Goal: Task Accomplishment & Management: Manage account settings

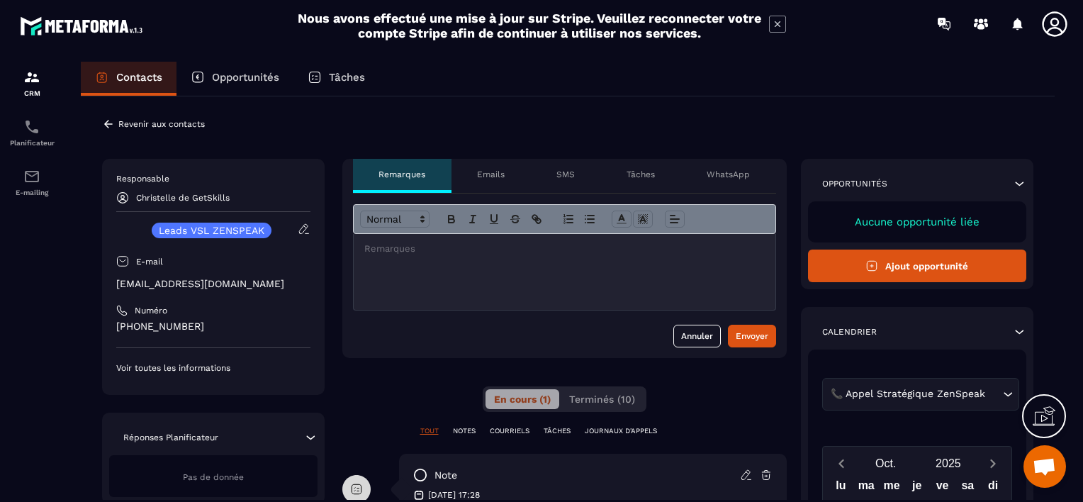
click at [116, 122] on div "Revenir aux contacts" at bounding box center [153, 124] width 103 height 13
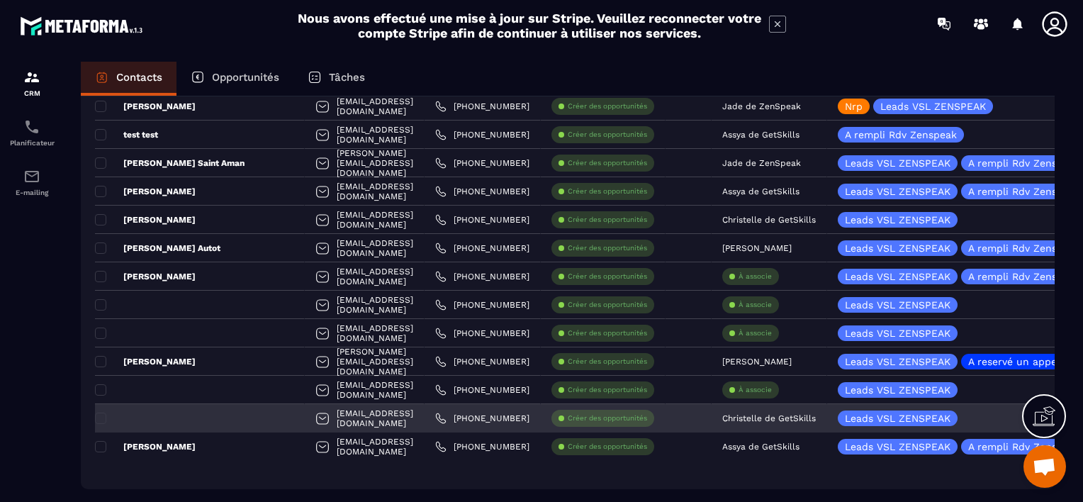
scroll to position [785, 0]
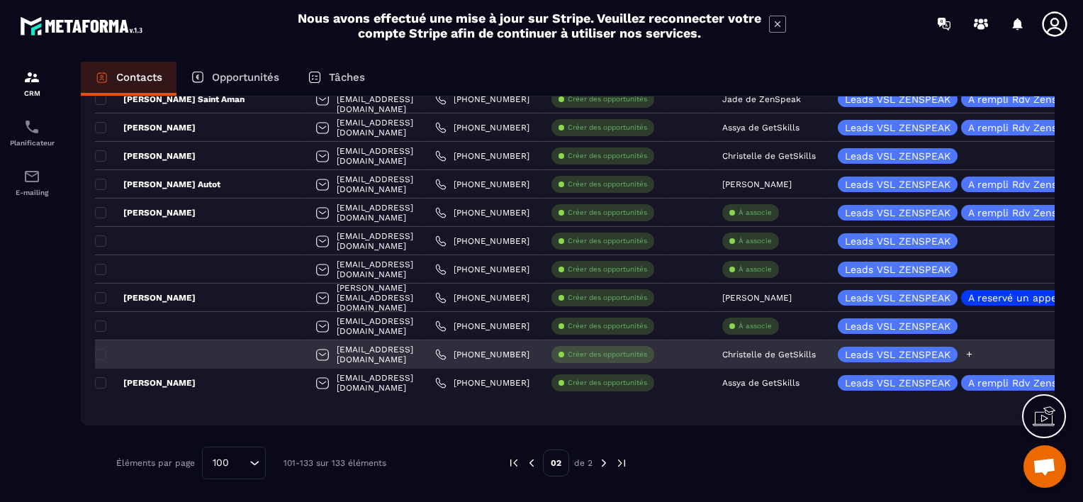
click at [965, 352] on icon at bounding box center [969, 353] width 9 height 9
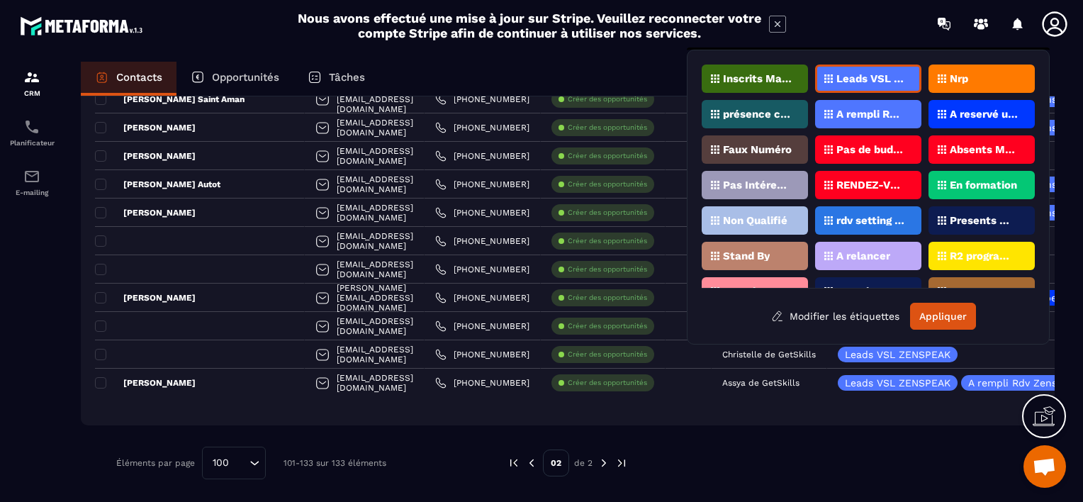
click at [958, 77] on p "Nrp" at bounding box center [959, 79] width 18 height 10
click at [941, 320] on button "Appliquer" at bounding box center [943, 316] width 66 height 27
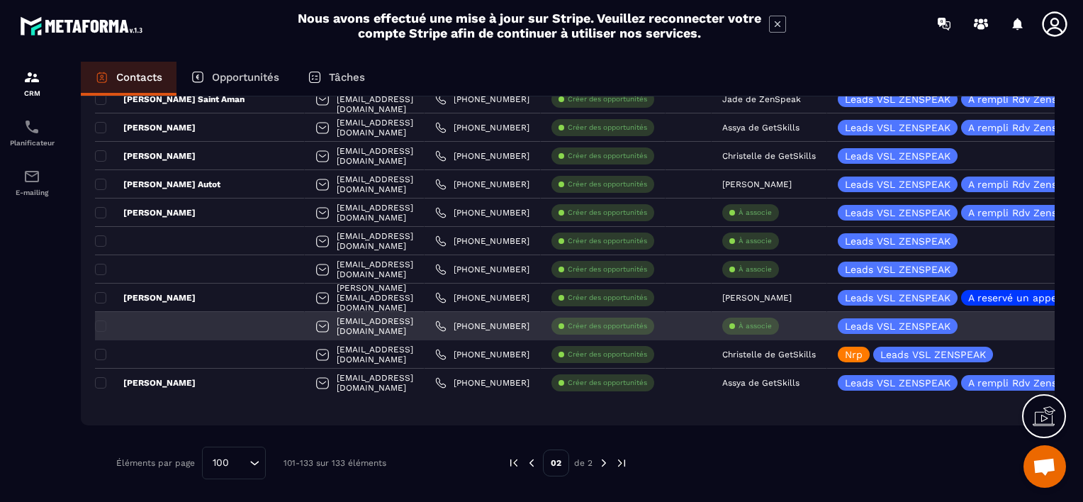
click at [739, 323] on p "À associe" at bounding box center [755, 326] width 33 height 10
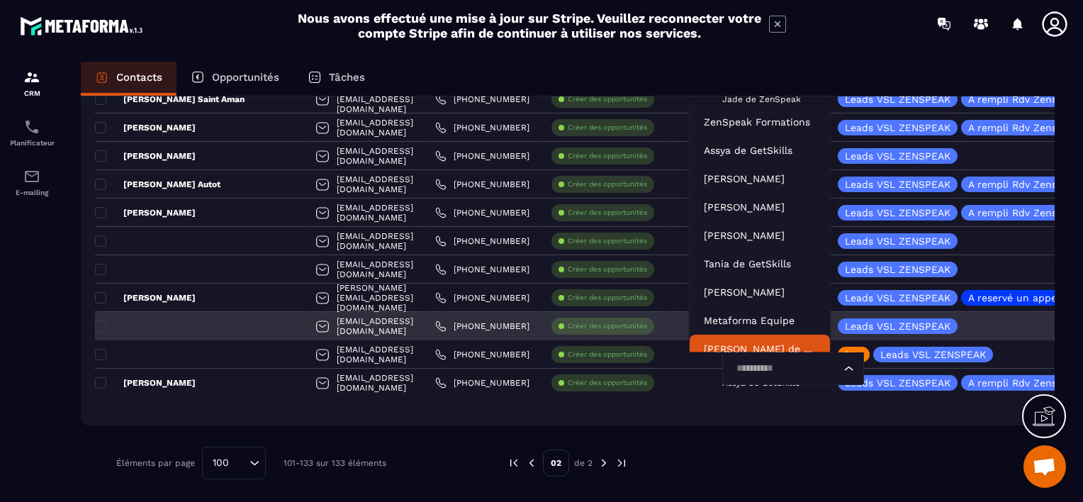
scroll to position [11, 0]
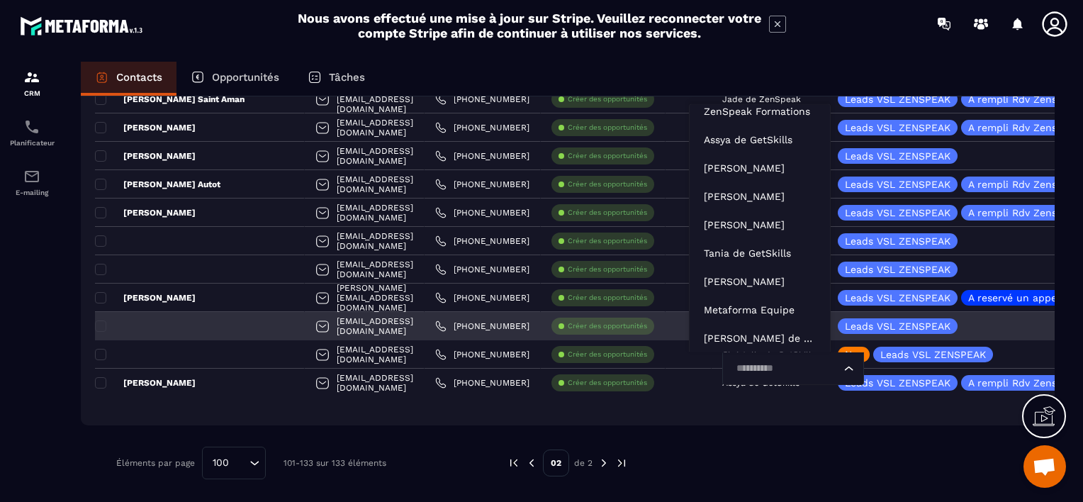
click at [732, 369] on input "Search for option" at bounding box center [786, 369] width 109 height 16
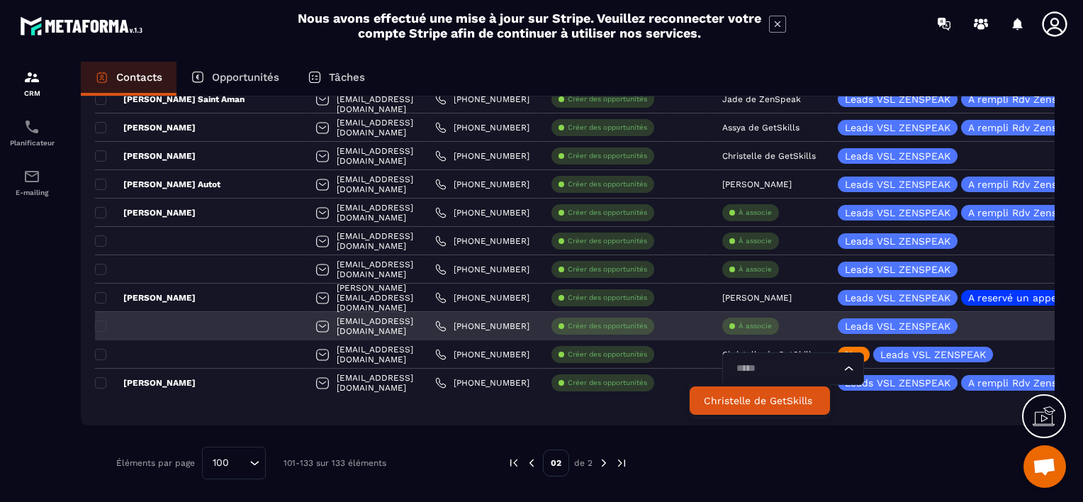
scroll to position [0, 0]
type input "******"
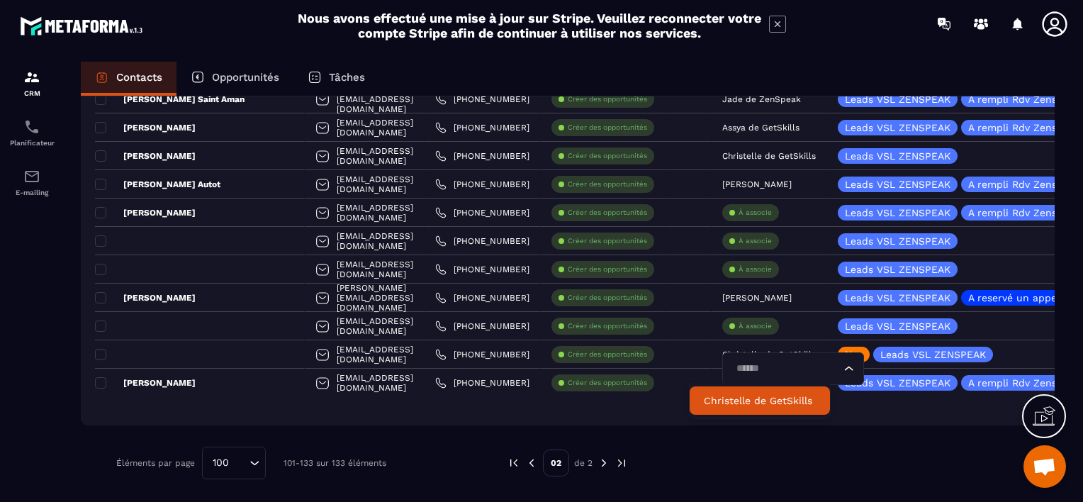
click at [740, 404] on p "Christelle de GetSkills" at bounding box center [760, 400] width 112 height 14
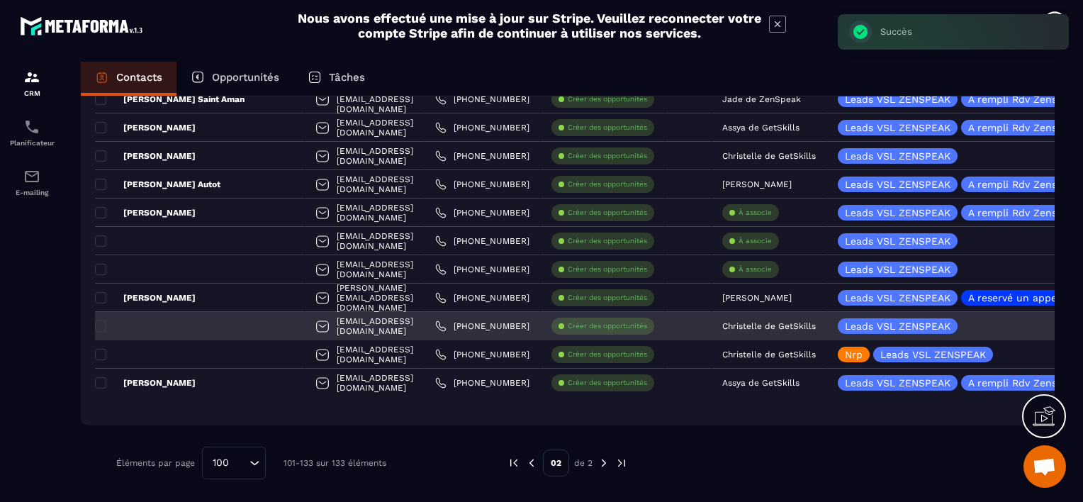
click at [184, 325] on div at bounding box center [200, 326] width 210 height 28
